Goal: Information Seeking & Learning: Learn about a topic

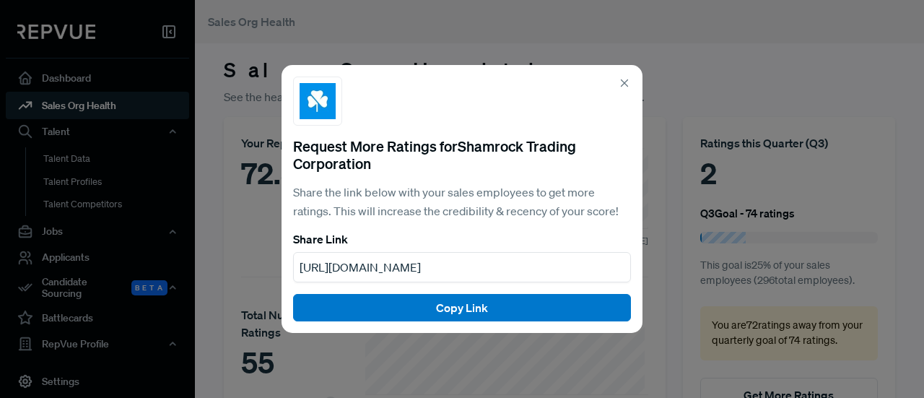
scroll to position [108, 0]
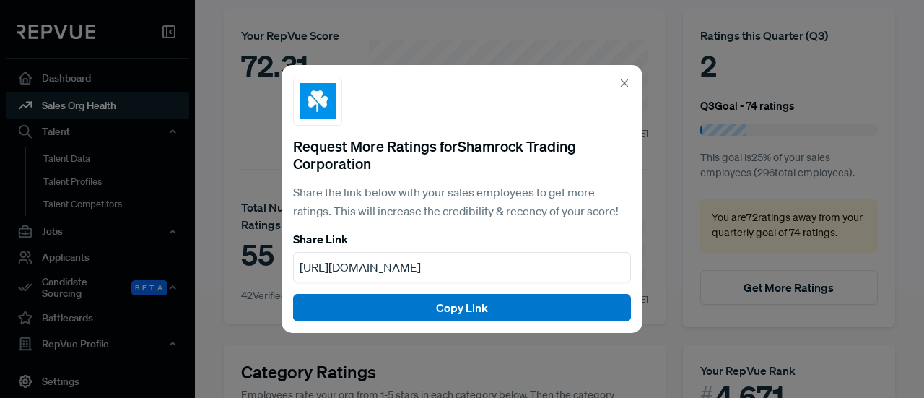
click at [221, 172] on div "Request More Ratings for Shamrock Trading Corporation Share the link below with…" at bounding box center [462, 199] width 924 height 398
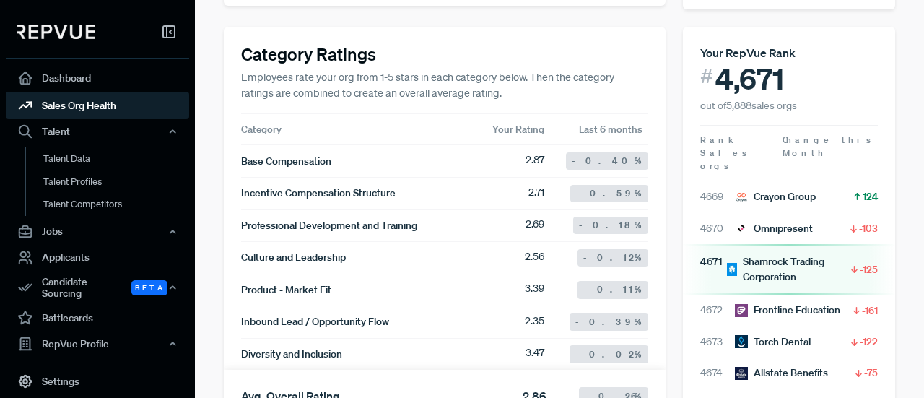
scroll to position [468, 0]
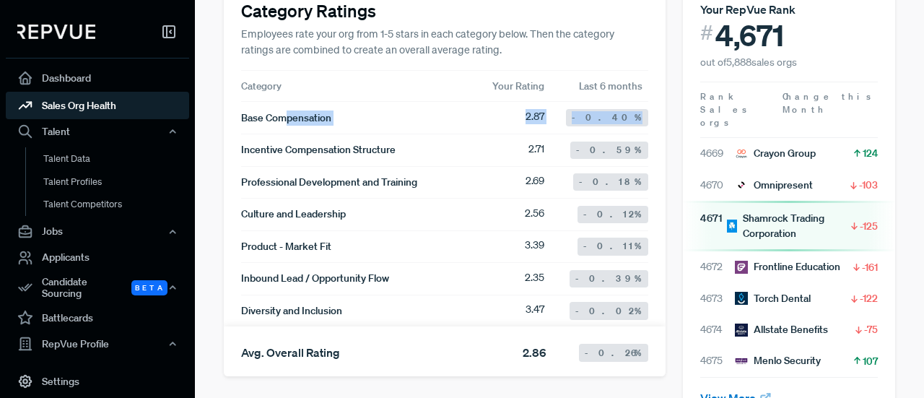
drag, startPoint x: 299, startPoint y: 119, endPoint x: 632, endPoint y: 115, distance: 332.6
click at [632, 115] on article "Base Compensation 2.87 -0.40 %" at bounding box center [444, 117] width 407 height 17
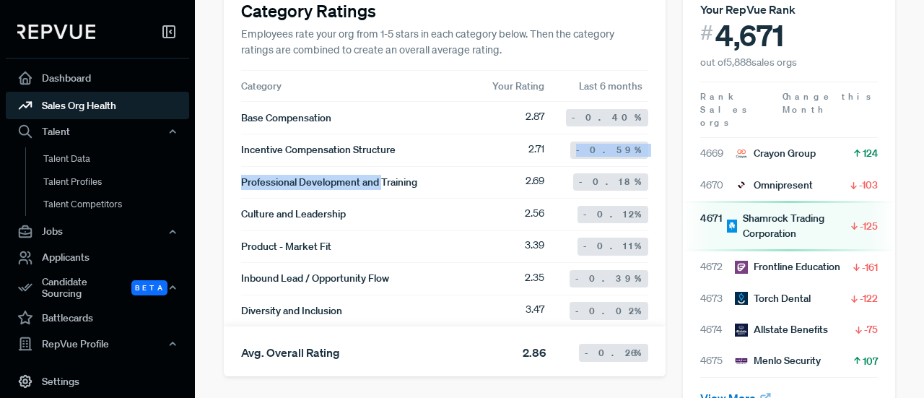
drag, startPoint x: 526, startPoint y: 158, endPoint x: 588, endPoint y: 158, distance: 62.0
click at [588, 158] on article "Base Compensation 2.87 -0.40 % Incentive Compensation Structure 2.71 -0.59 % Pr…" at bounding box center [444, 214] width 407 height 225
click at [608, 177] on div "-0.18 %" at bounding box center [610, 181] width 75 height 17
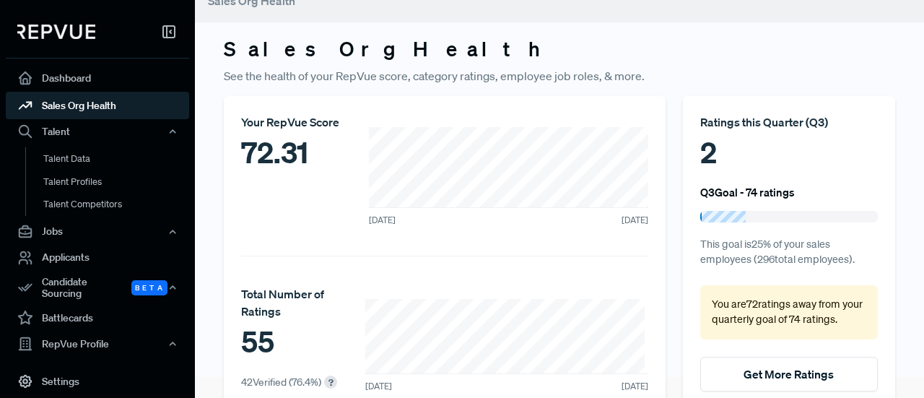
scroll to position [0, 0]
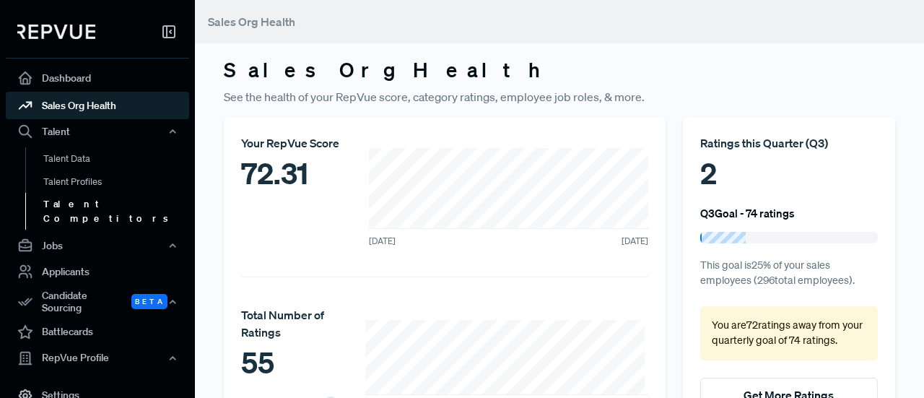
click at [83, 203] on link "Talent Competitors" at bounding box center [116, 211] width 183 height 37
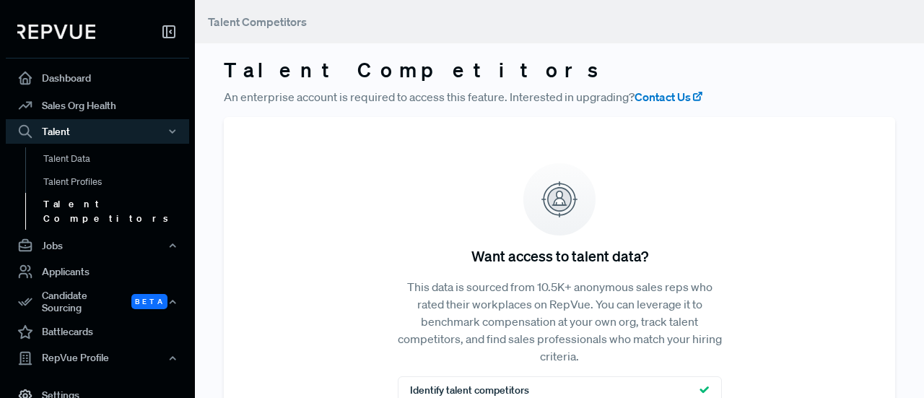
scroll to position [196, 0]
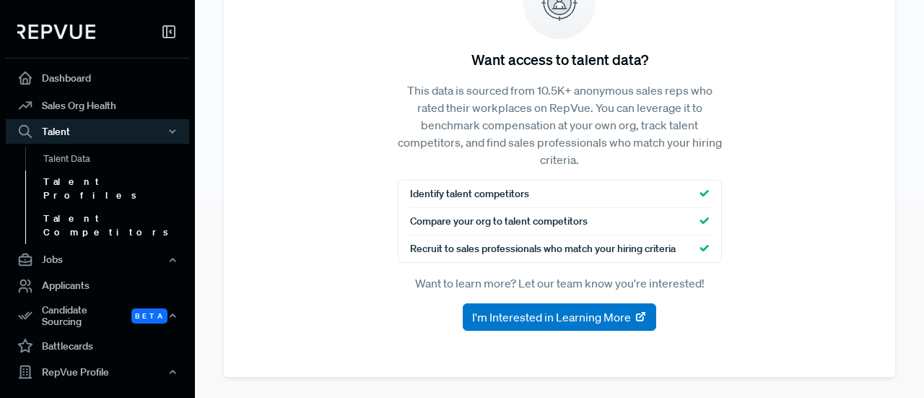
click at [101, 184] on link "Talent Profiles" at bounding box center [116, 188] width 183 height 37
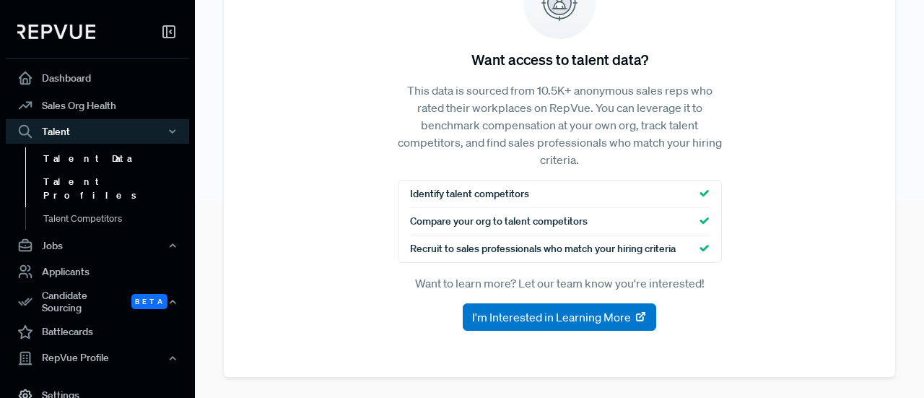
click at [80, 158] on link "Talent Data" at bounding box center [116, 158] width 183 height 23
